Goal: Download file/media

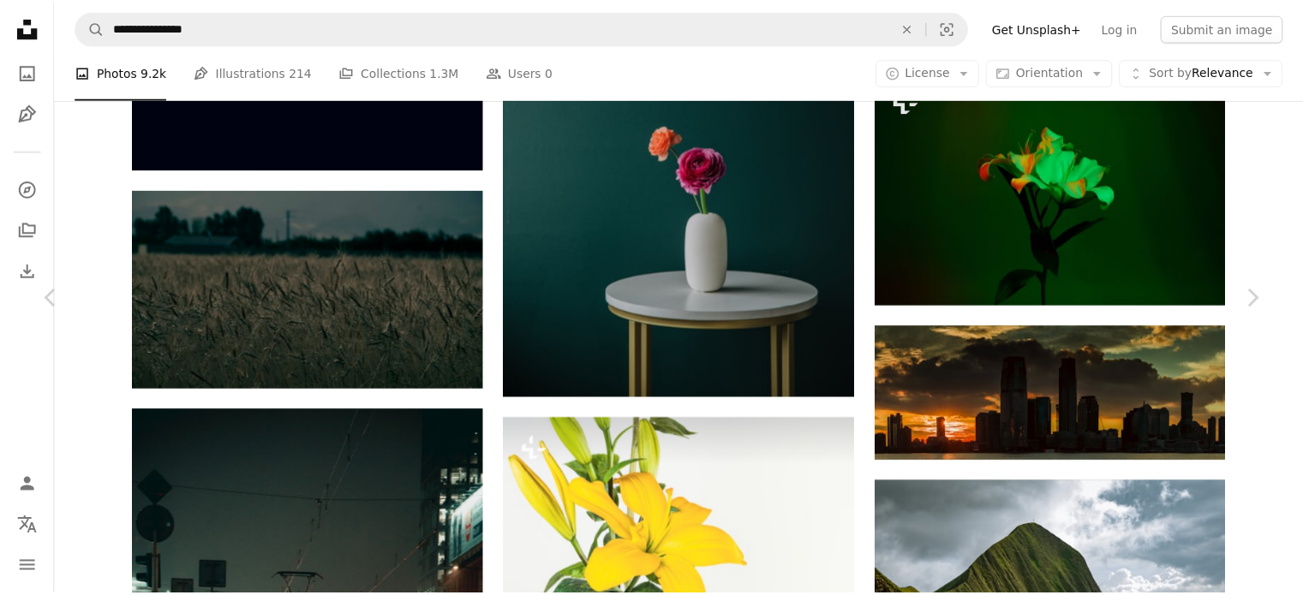
scroll to position [41490, 0]
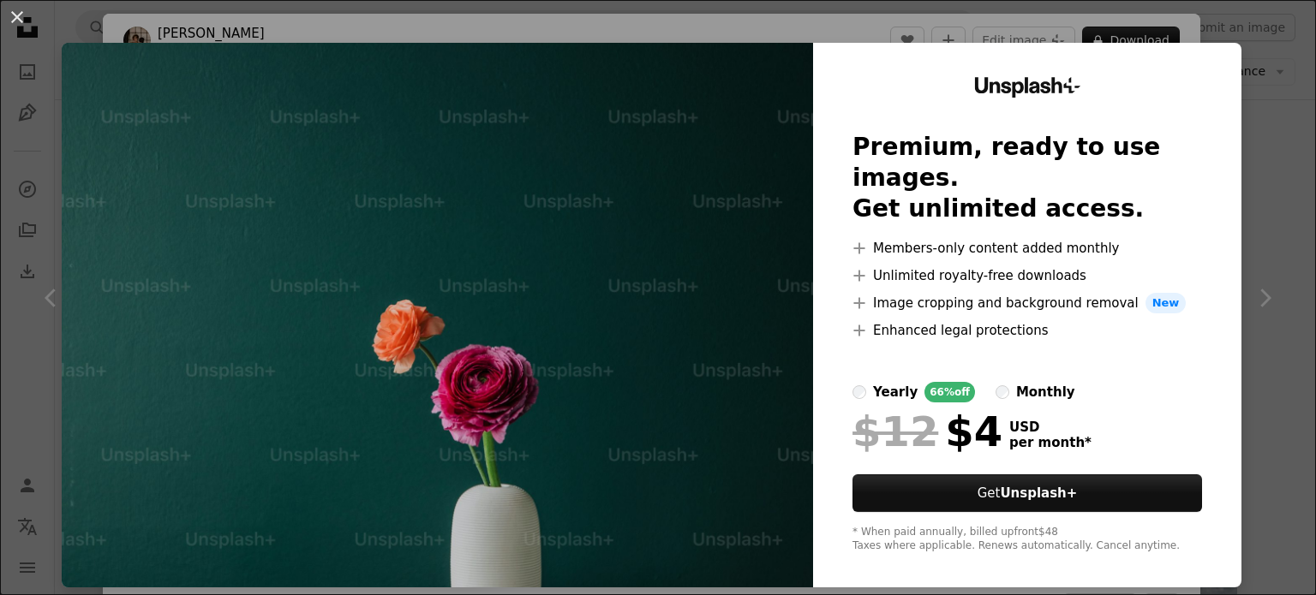
drag, startPoint x: 1230, startPoint y: 278, endPoint x: 298, endPoint y: 13, distance: 968.7
click at [1230, 273] on div "An X shape Unsplash+ Premium, ready to use images. Get unlimited access. A plus…" at bounding box center [658, 297] width 1316 height 595
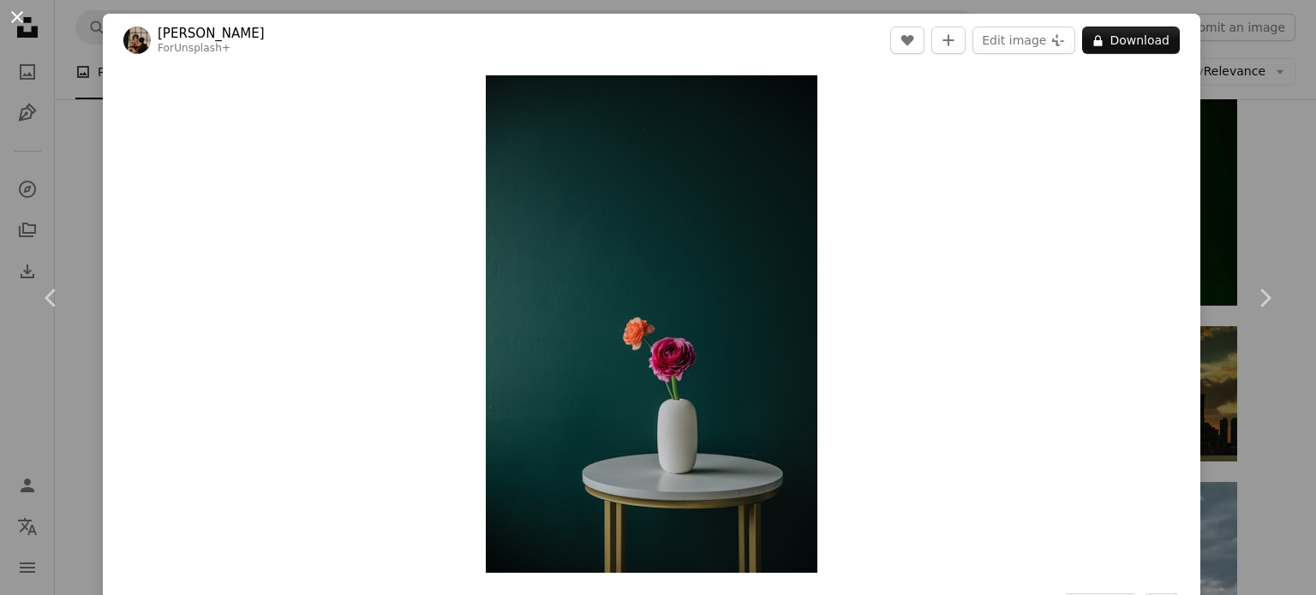
click at [15, 18] on button "An X shape" at bounding box center [17, 17] width 21 height 21
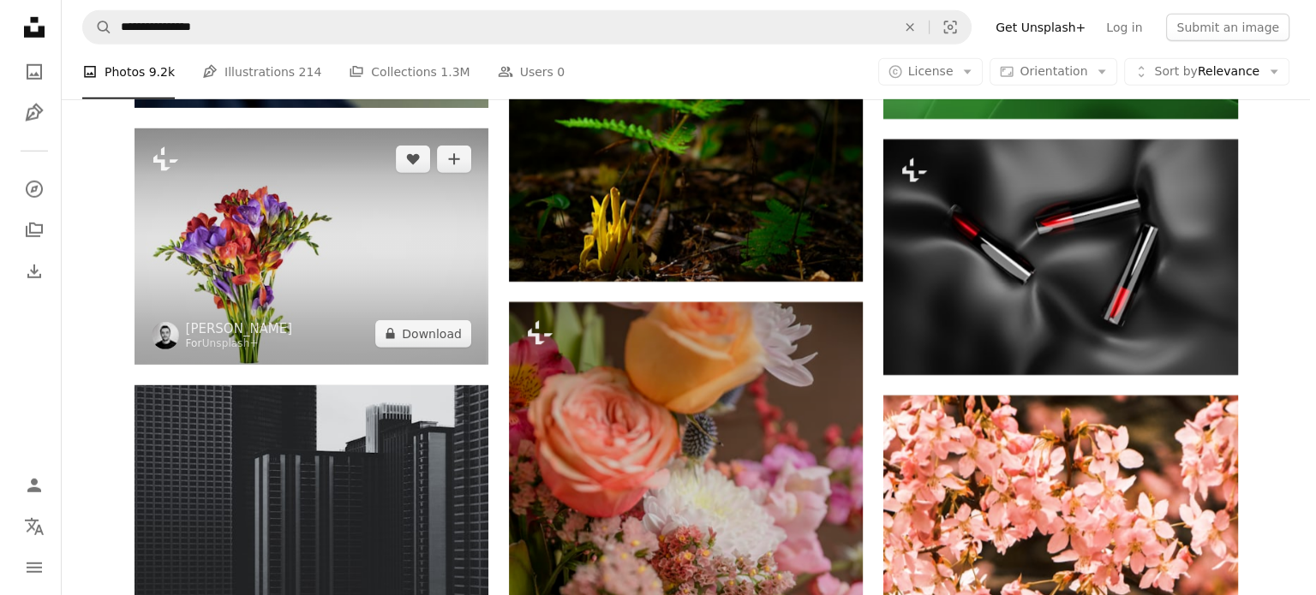
scroll to position [44145, 0]
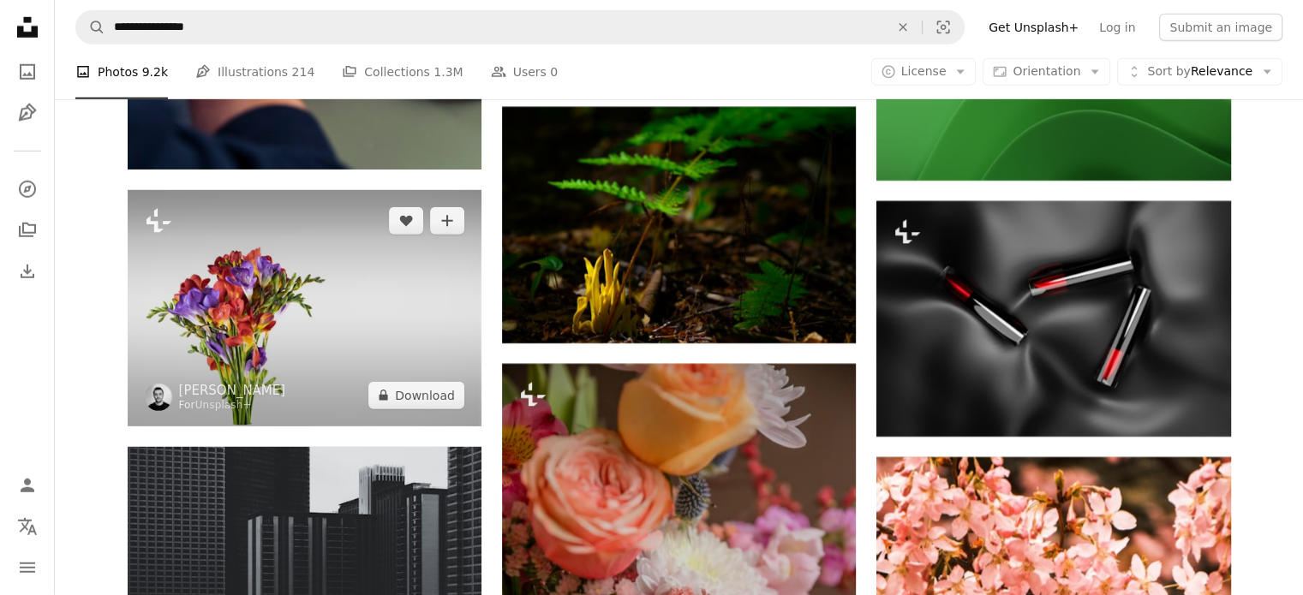
click at [352, 277] on img at bounding box center [305, 308] width 354 height 236
